Goal: Transaction & Acquisition: Purchase product/service

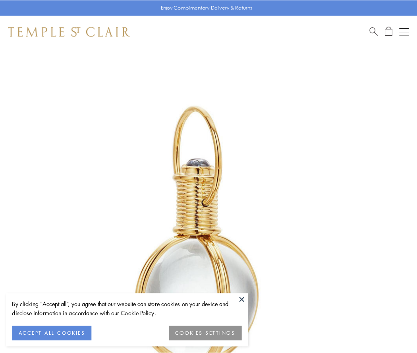
scroll to position [207, 0]
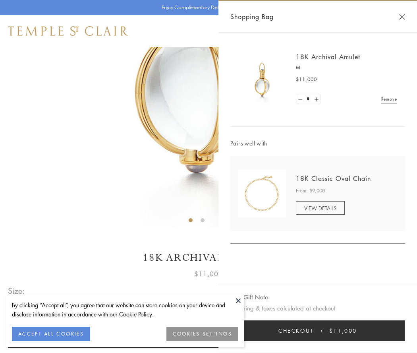
click at [318, 331] on button "Checkout $11,000" at bounding box center [317, 330] width 175 height 21
